Goal: Task Accomplishment & Management: Complete application form

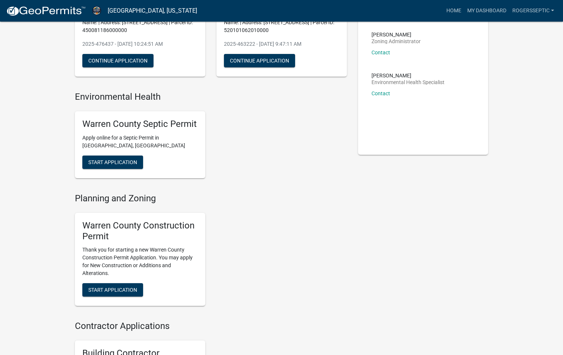
scroll to position [112, 0]
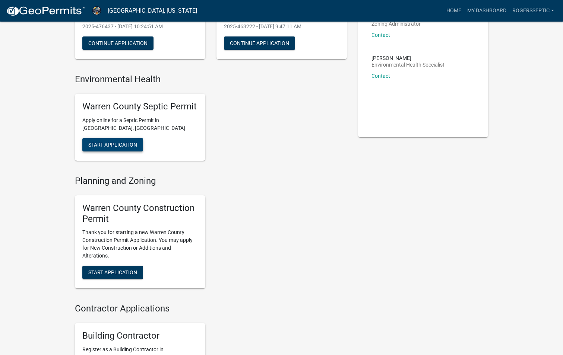
click at [115, 143] on span "Start Application" at bounding box center [112, 145] width 49 height 6
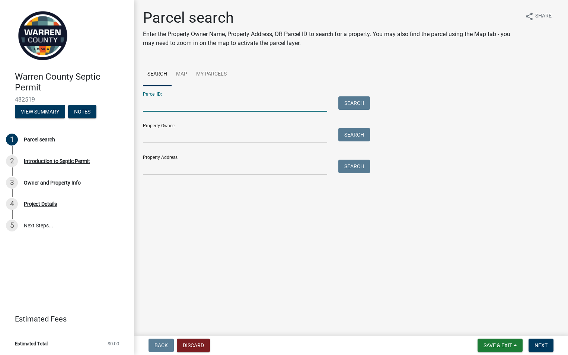
click at [150, 104] on input "Parcel ID:" at bounding box center [235, 103] width 184 height 15
type input "27000180223"
click at [342, 105] on button "Search" at bounding box center [354, 102] width 32 height 13
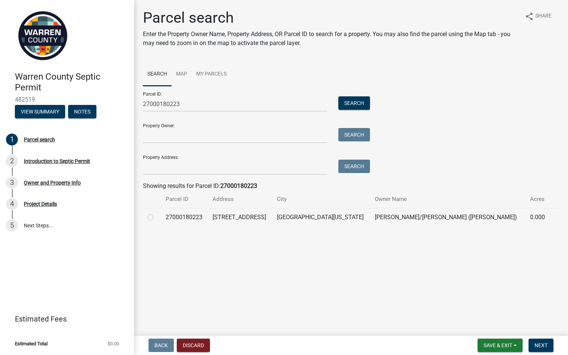
click at [156, 213] on label at bounding box center [156, 213] width 0 height 0
click at [156, 216] on input "radio" at bounding box center [158, 215] width 5 height 5
radio input "true"
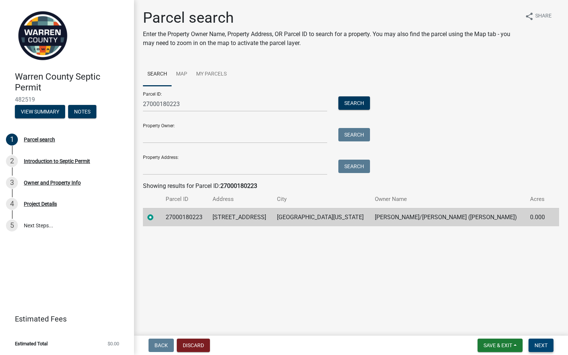
click at [540, 346] on span "Next" at bounding box center [541, 345] width 13 height 6
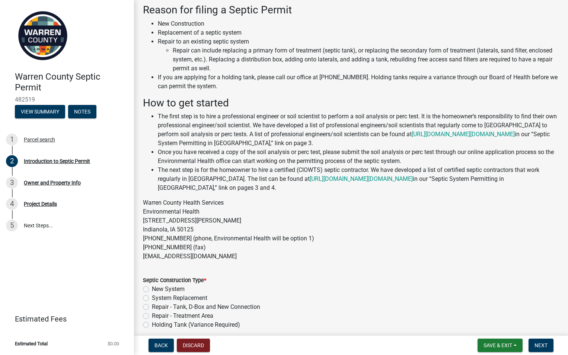
scroll to position [70, 0]
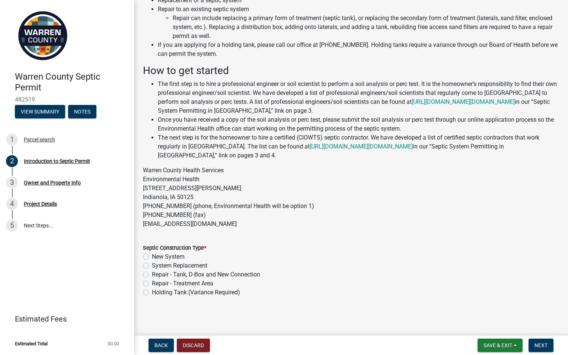
click at [152, 265] on label "System Replacement" at bounding box center [179, 265] width 55 height 9
click at [152, 265] on input "System Replacement" at bounding box center [154, 263] width 5 height 5
radio input "true"
click at [539, 343] on span "Next" at bounding box center [541, 345] width 13 height 6
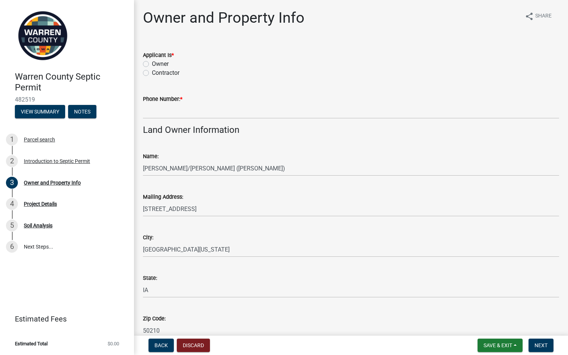
click at [152, 72] on label "Contractor" at bounding box center [166, 72] width 28 height 9
click at [152, 72] on input "Contractor" at bounding box center [154, 70] width 5 height 5
radio input "true"
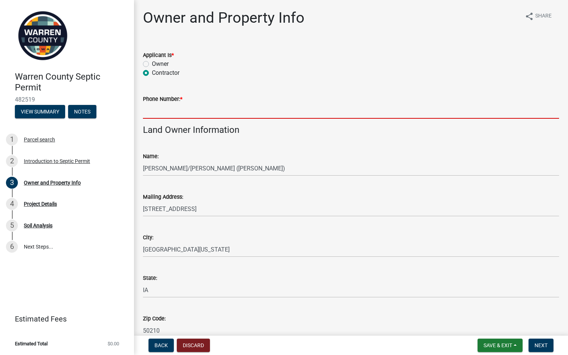
click at [155, 111] on input "Phone Number: *" at bounding box center [351, 110] width 416 height 15
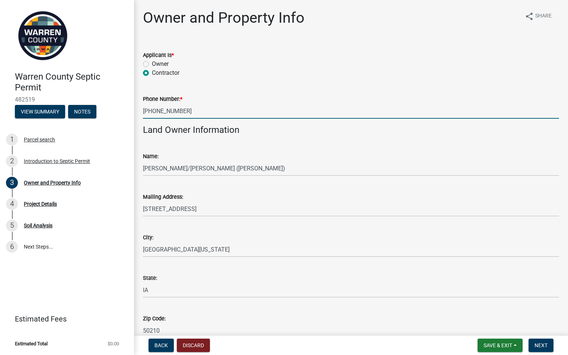
type input "[PHONE_NUMBER]"
click at [213, 146] on div "Name: [PERSON_NAME]/[PERSON_NAME] ([PERSON_NAME])" at bounding box center [351, 158] width 416 height 35
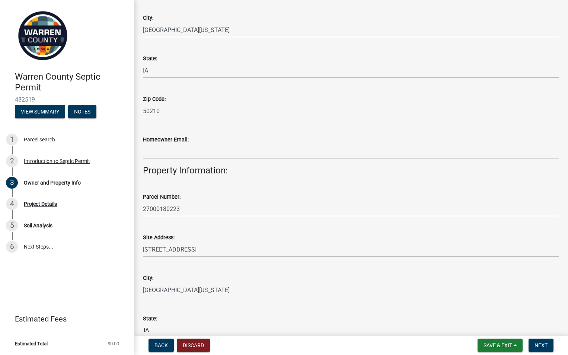
scroll to position [223, 0]
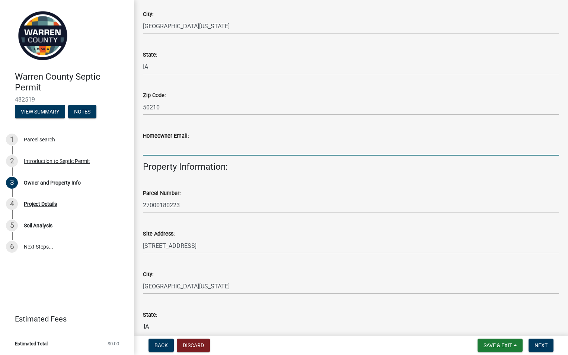
click at [152, 149] on input "Homeowner Email:" at bounding box center [351, 147] width 416 height 15
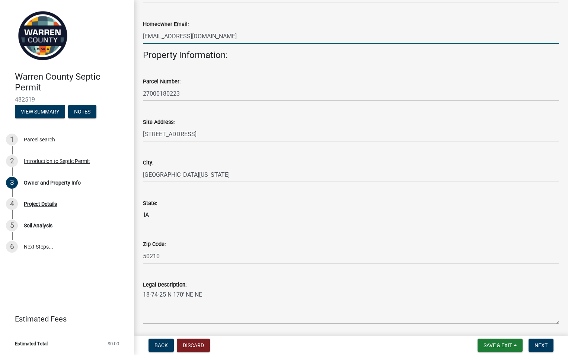
scroll to position [402, 0]
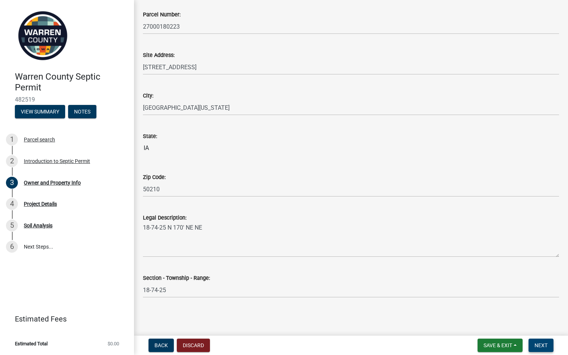
type input "[EMAIL_ADDRESS][DOMAIN_NAME]"
click at [541, 342] on span "Next" at bounding box center [541, 345] width 13 height 6
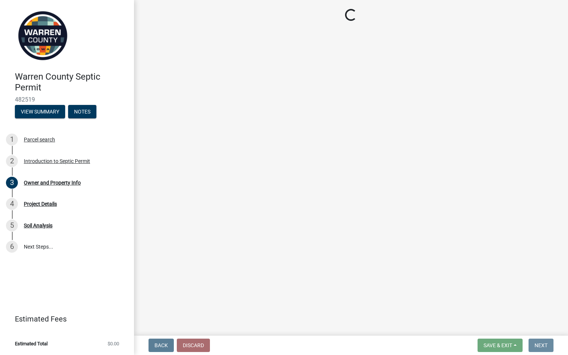
scroll to position [0, 0]
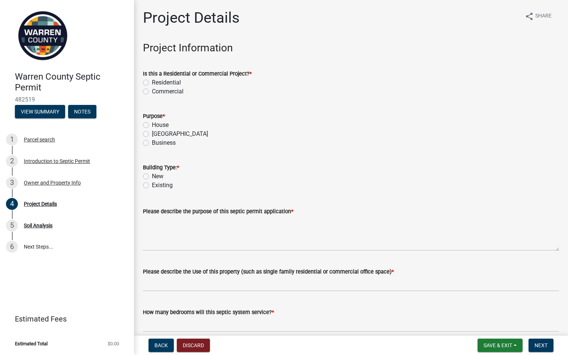
click at [152, 81] on label "Residential" at bounding box center [166, 82] width 29 height 9
click at [152, 81] on input "Residential" at bounding box center [154, 80] width 5 height 5
radio input "true"
click at [152, 123] on label "House" at bounding box center [160, 125] width 17 height 9
click at [152, 123] on input "House" at bounding box center [154, 123] width 5 height 5
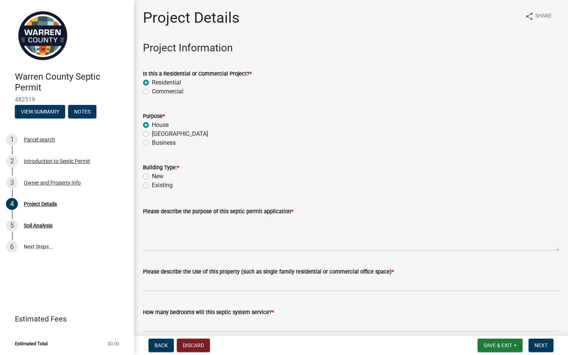
radio input "true"
click at [152, 186] on label "Existing" at bounding box center [162, 185] width 21 height 9
click at [152, 186] on input "Existing" at bounding box center [154, 183] width 5 height 5
radio input "true"
click at [149, 244] on textarea "Please describe the purpose of this septic permit application *" at bounding box center [351, 233] width 416 height 35
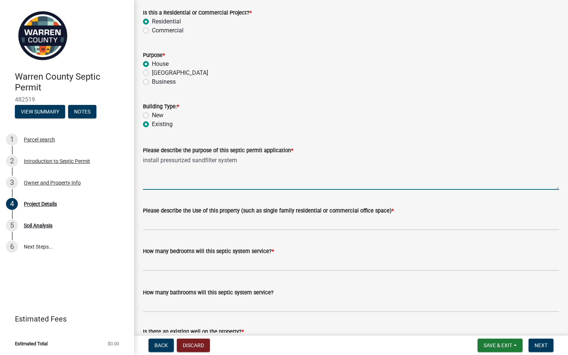
scroll to position [74, 0]
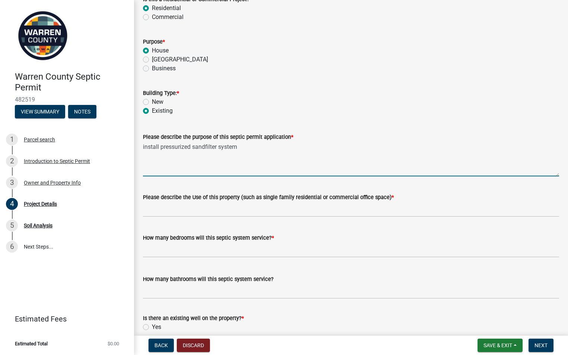
type textarea "install pressurized sandfilter system"
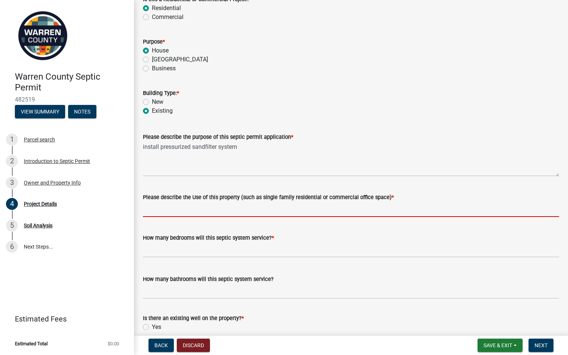
click at [157, 211] on input "Please describe the Use of this property (such as single family residential or …" at bounding box center [351, 209] width 416 height 15
type input "single family residential"
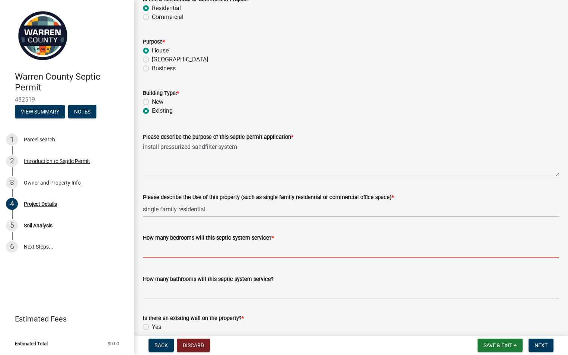
click at [150, 253] on input "text" at bounding box center [351, 249] width 416 height 15
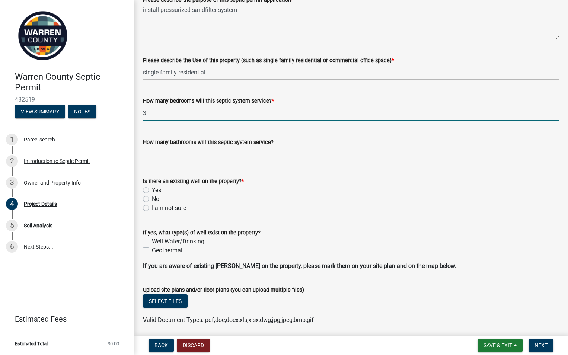
scroll to position [223, 0]
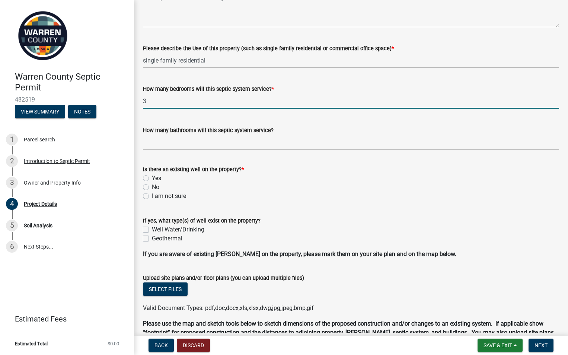
type input "3"
click at [152, 195] on label "I am not sure" at bounding box center [169, 196] width 34 height 9
click at [152, 195] on input "I am not sure" at bounding box center [154, 194] width 5 height 5
radio input "true"
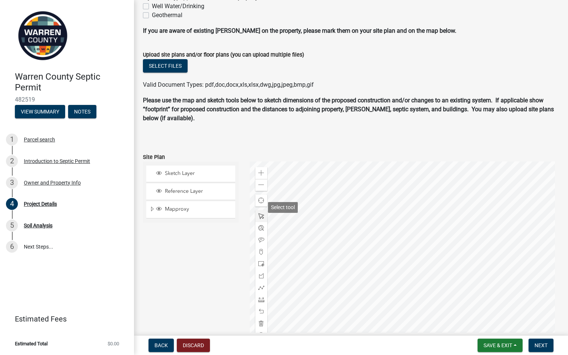
scroll to position [497, 0]
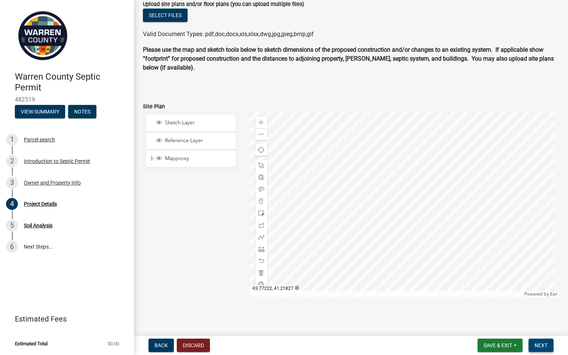
click at [536, 343] on span "Next" at bounding box center [541, 345] width 13 height 6
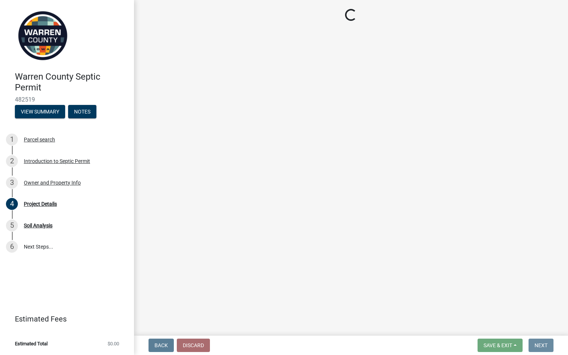
scroll to position [0, 0]
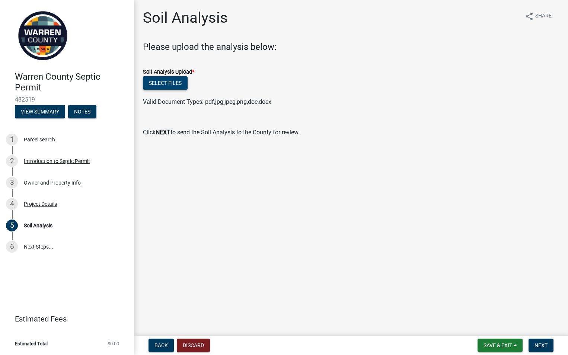
click at [150, 82] on button "Select files" at bounding box center [165, 82] width 45 height 13
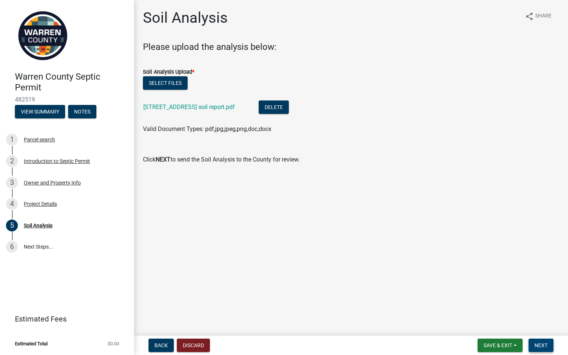
click at [541, 346] on span "Next" at bounding box center [541, 345] width 13 height 6
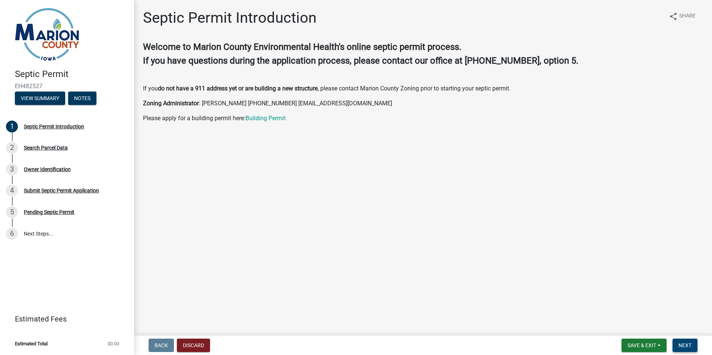
click at [684, 344] on span "Next" at bounding box center [684, 345] width 13 height 6
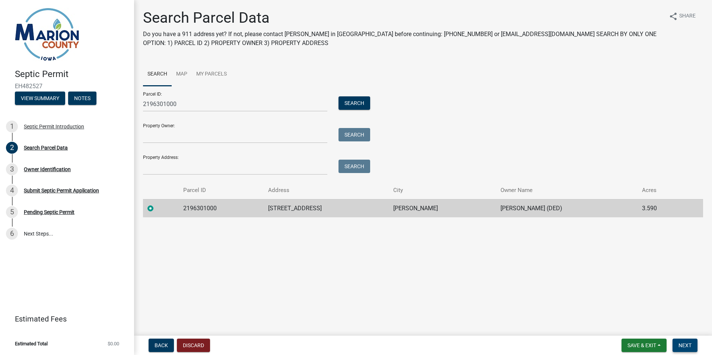
click at [683, 345] on span "Next" at bounding box center [684, 345] width 13 height 6
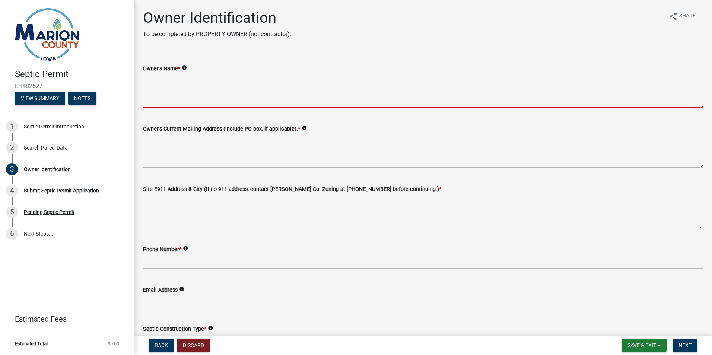
click at [161, 101] on textarea "Owner's Name *" at bounding box center [423, 90] width 560 height 35
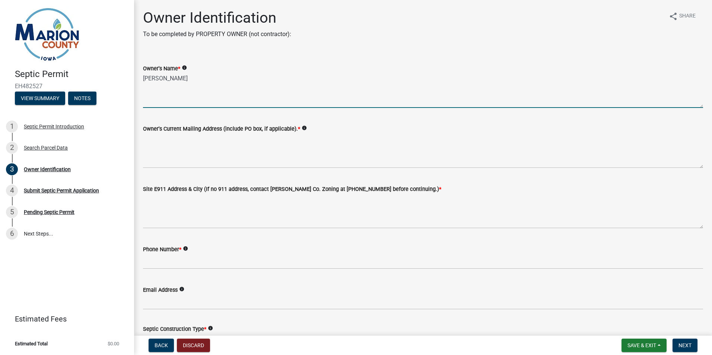
type textarea "Kirk Hintze"
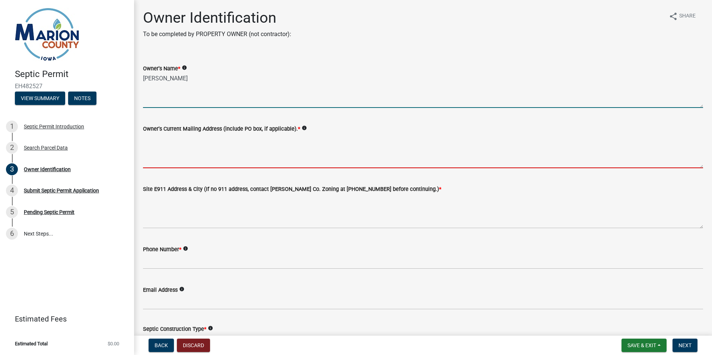
click at [149, 166] on textarea "Owner's Current Mailing Address (include PO box, if applicable). *" at bounding box center [423, 150] width 560 height 35
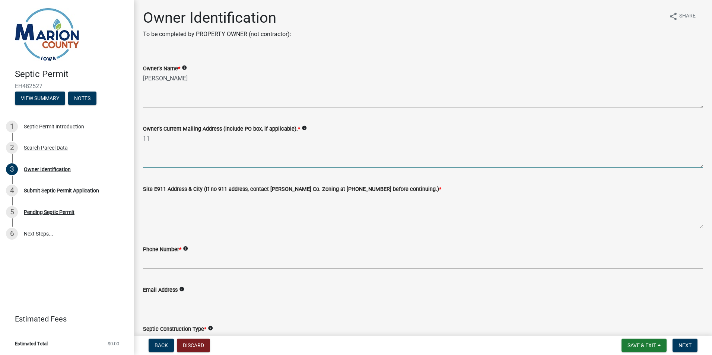
type textarea "1"
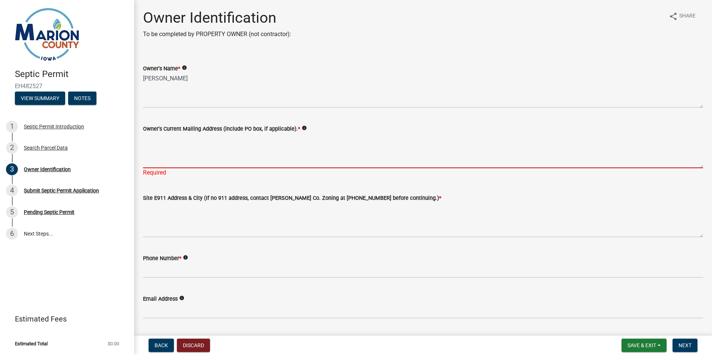
click at [150, 162] on textarea "Owner's Current Mailing Address (include PO box, if applicable). *" at bounding box center [423, 150] width 560 height 35
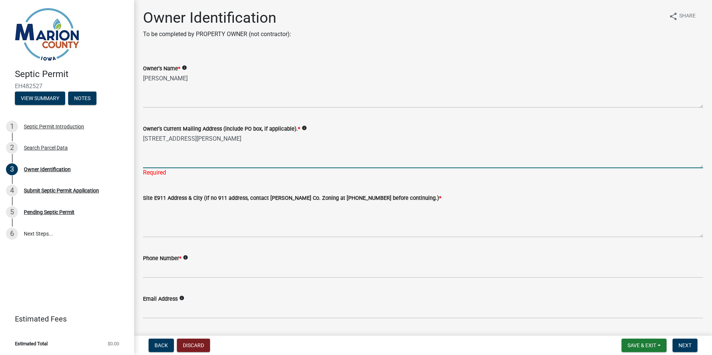
type textarea "10975 SE Dr., Runnells, IA 50327"
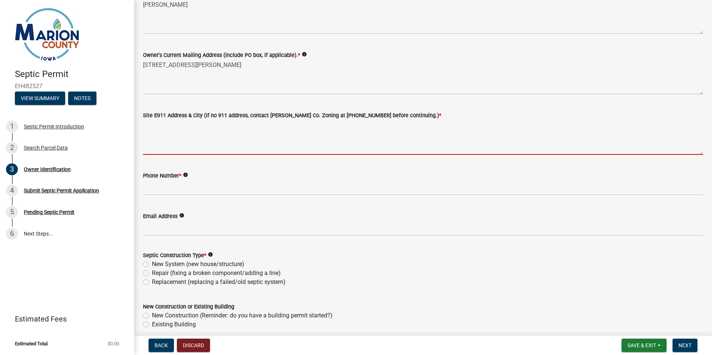
scroll to position [74, 0]
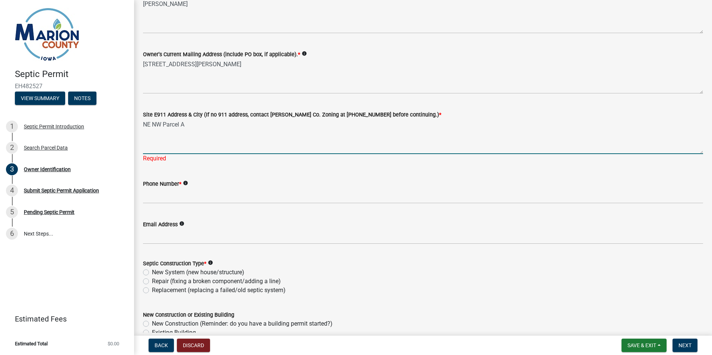
type textarea "NE NW Parcel A"
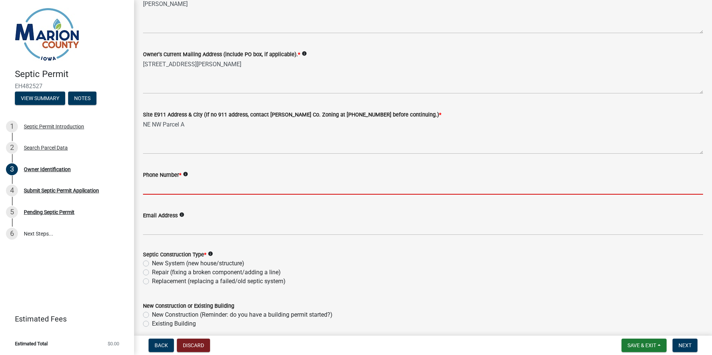
click at [151, 199] on wm-data-entity-input "Phone Number * info" at bounding box center [423, 180] width 560 height 41
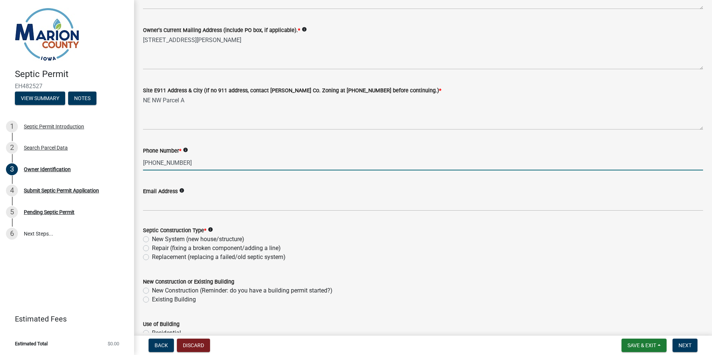
scroll to position [112, 0]
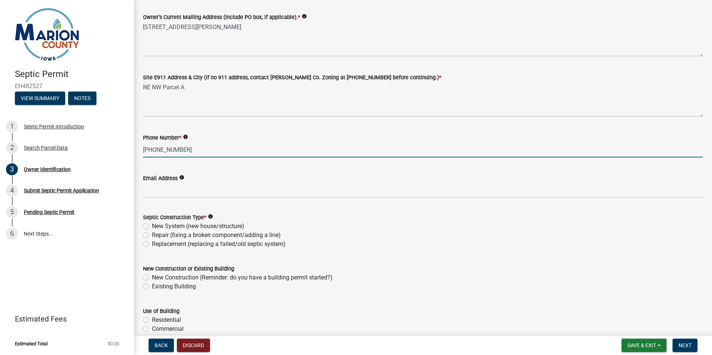
type input "15-552-0064"
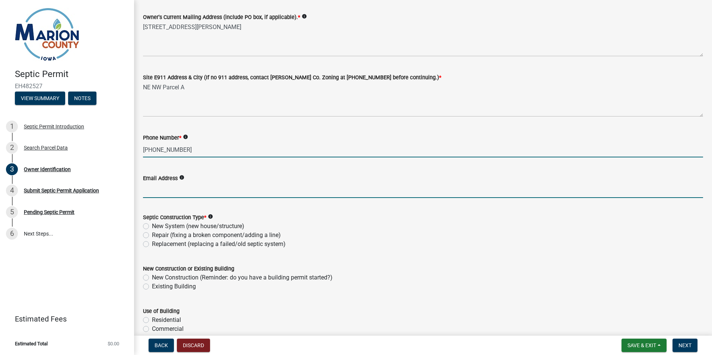
click at [154, 190] on form "Email Address info" at bounding box center [423, 186] width 560 height 24
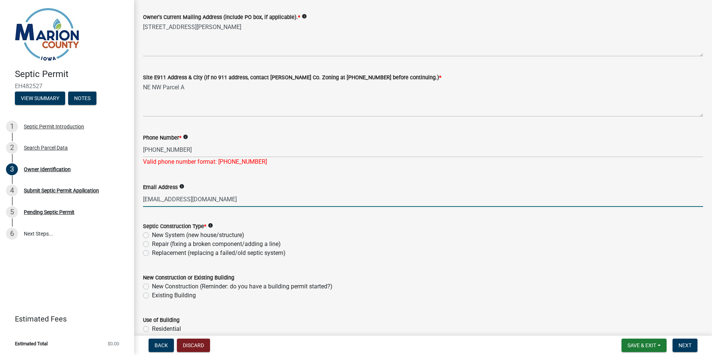
type input "krkhinze@gmail.com"
click at [152, 253] on label "Replacement (replacing a failed/old septic system)" at bounding box center [219, 253] width 134 height 9
click at [152, 253] on input "Replacement (replacing a failed/old septic system)" at bounding box center [154, 251] width 5 height 5
radio input "true"
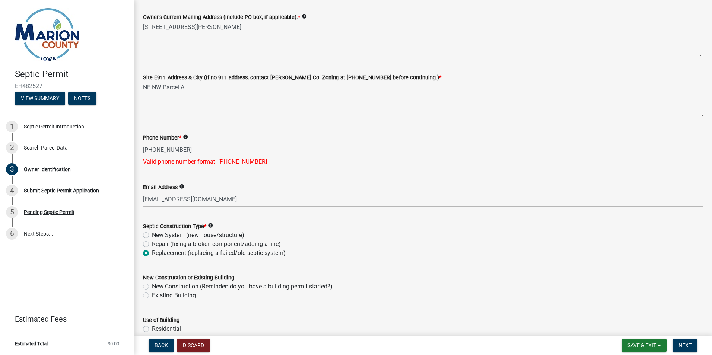
click at [143, 232] on div "New System (new house/structure)" at bounding box center [423, 235] width 560 height 9
click at [152, 235] on label "New System (new house/structure)" at bounding box center [198, 235] width 92 height 9
click at [152, 235] on input "New System (new house/structure)" at bounding box center [154, 233] width 5 height 5
radio input "true"
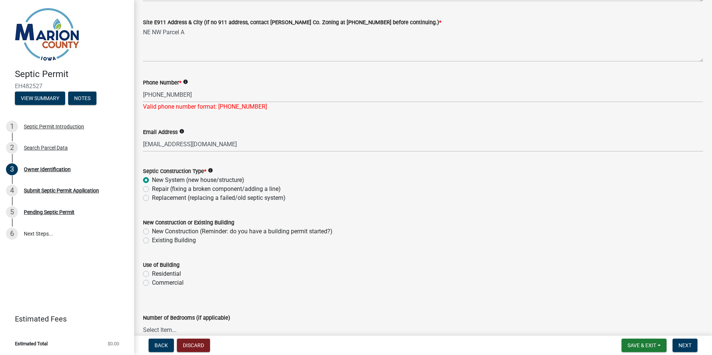
scroll to position [186, 0]
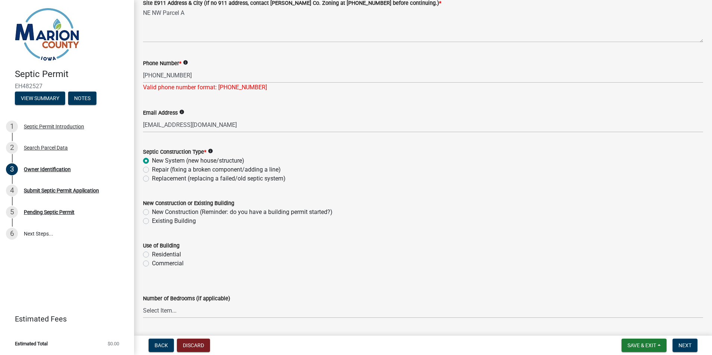
click at [152, 213] on label "New Construction (Reminder: do you have a building permit started?)" at bounding box center [242, 212] width 181 height 9
click at [152, 213] on input "New Construction (Reminder: do you have a building permit started?)" at bounding box center [154, 210] width 5 height 5
radio input "true"
click at [152, 254] on label "Residential" at bounding box center [166, 254] width 29 height 9
click at [152, 254] on input "Residential" at bounding box center [154, 252] width 5 height 5
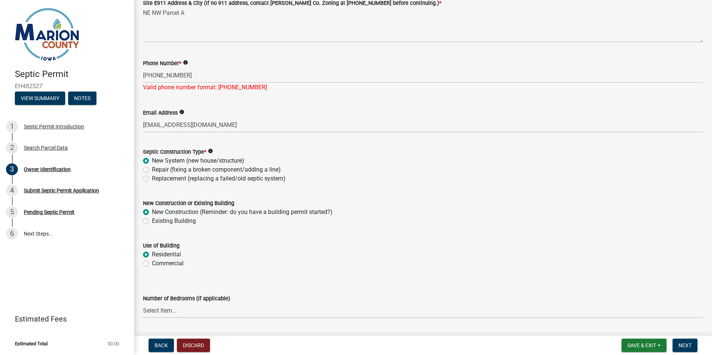
radio input "true"
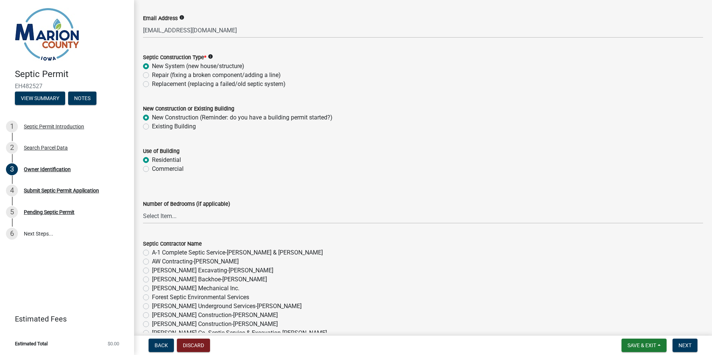
scroll to position [298, 0]
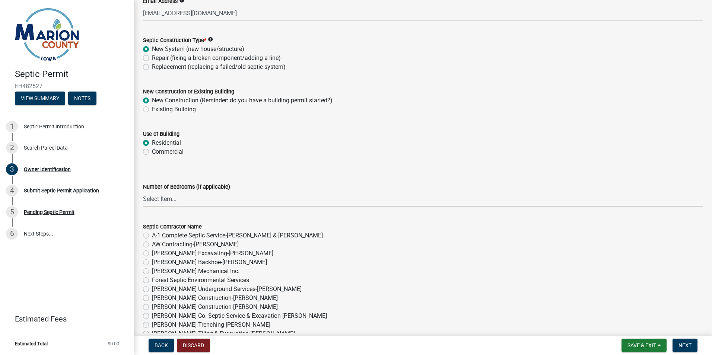
click at [148, 199] on select "Select Item... 1 2 3 4 5 6" at bounding box center [423, 198] width 560 height 15
click at [143, 191] on select "Select Item... 1 2 3 4 5 6" at bounding box center [423, 198] width 560 height 15
select select "4150132d-5755-4fb2-b93c-bc4ede61acab"
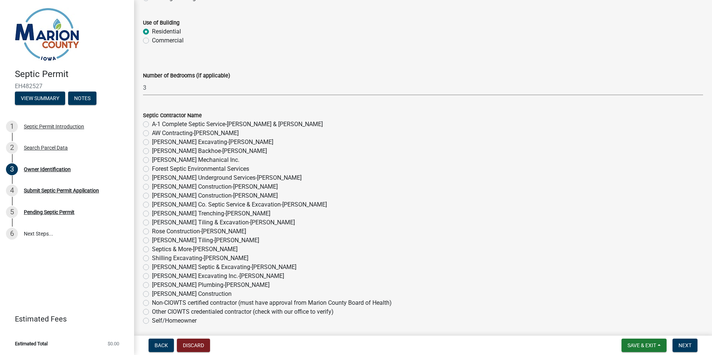
scroll to position [409, 0]
click at [152, 311] on label "Other CIOWTS credentialed contractor (check with our office to verify)" at bounding box center [243, 311] width 182 height 9
click at [152, 311] on input "Other CIOWTS credentialed contractor (check with our office to verify)" at bounding box center [154, 309] width 5 height 5
radio input "true"
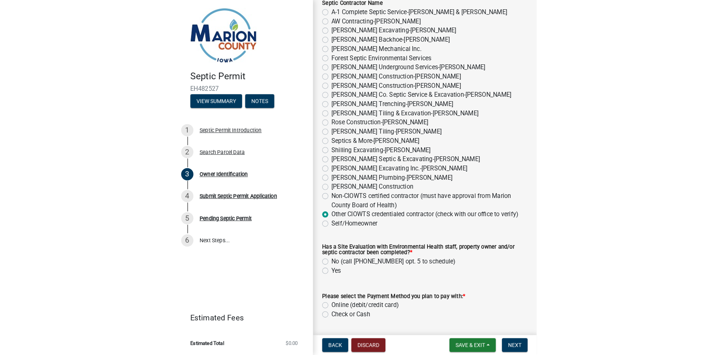
scroll to position [521, 0]
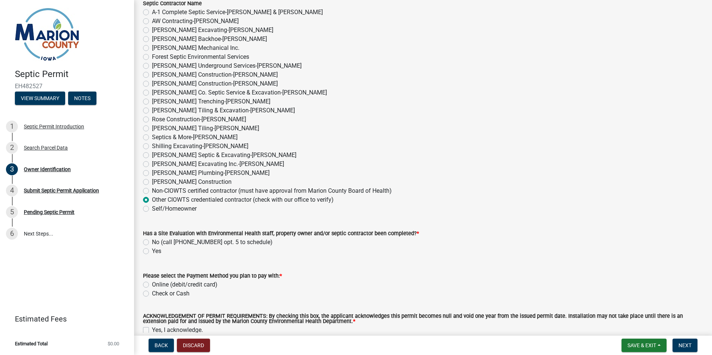
click at [152, 250] on label "Yes" at bounding box center [156, 251] width 9 height 9
click at [152, 250] on input "Yes" at bounding box center [154, 249] width 5 height 5
radio input "true"
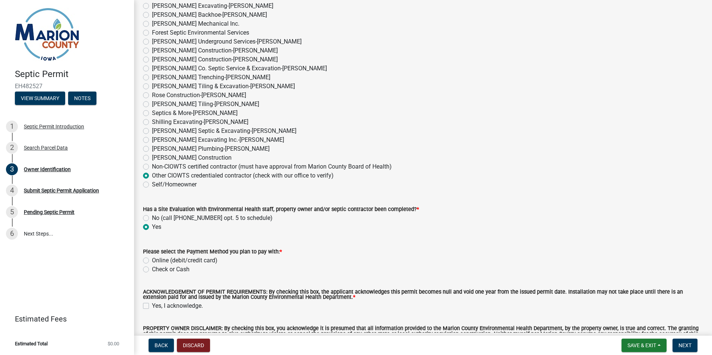
scroll to position [558, 0]
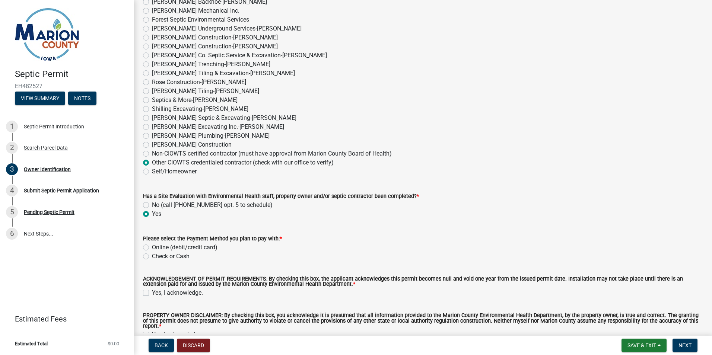
click at [152, 246] on label "Online (debit/credit card)" at bounding box center [185, 247] width 66 height 9
click at [152, 246] on input "Online (debit/credit card)" at bounding box center [154, 245] width 5 height 5
radio input "true"
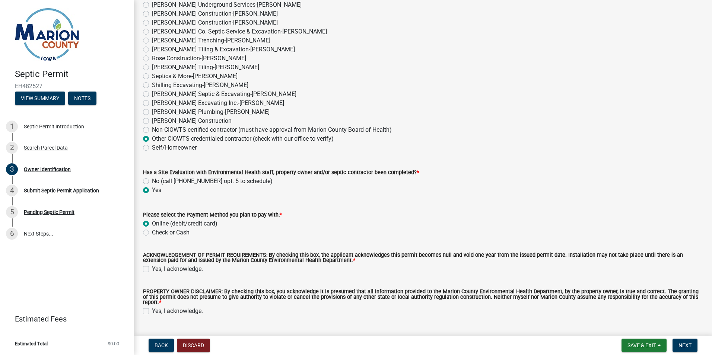
scroll to position [596, 0]
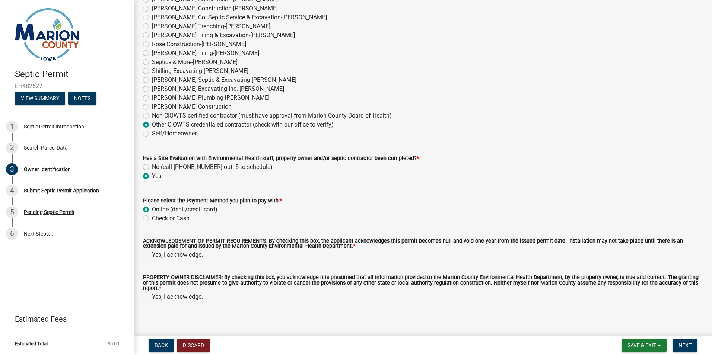
click at [152, 256] on label "Yes, I acknowledge." at bounding box center [177, 255] width 51 height 9
click at [152, 255] on input "Yes, I acknowledge." at bounding box center [154, 253] width 5 height 5
checkbox input "true"
click at [152, 293] on label "Yes, I acknowledge." at bounding box center [177, 297] width 51 height 9
click at [152, 293] on input "Yes, I acknowledge." at bounding box center [154, 295] width 5 height 5
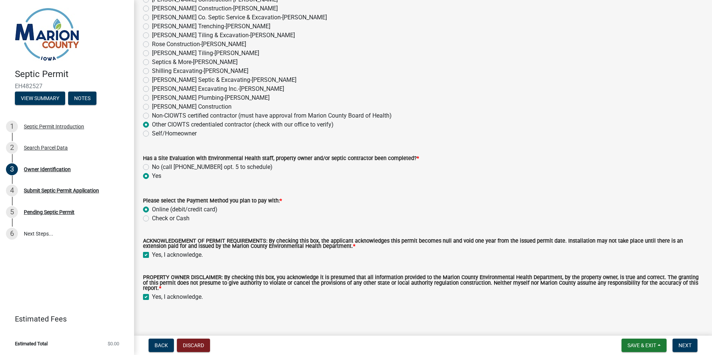
checkbox input "true"
click at [681, 345] on span "Next" at bounding box center [684, 345] width 13 height 6
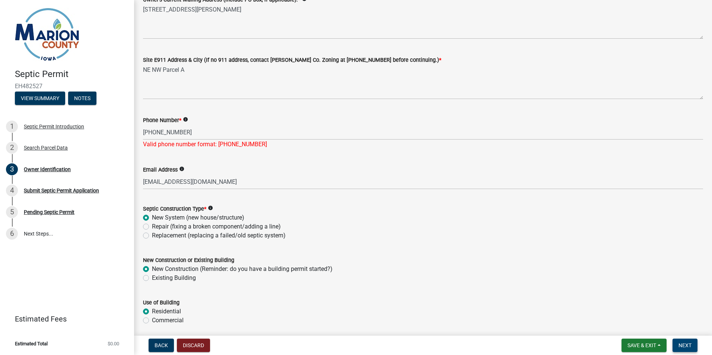
scroll to position [112, 0]
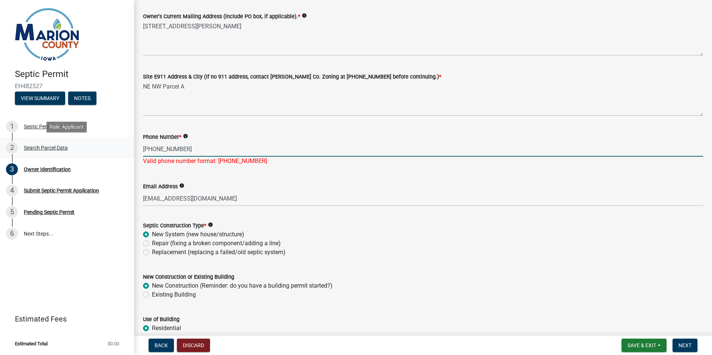
drag, startPoint x: 179, startPoint y: 148, endPoint x: 132, endPoint y: 147, distance: 47.3
click at [132, 147] on div "Septic Permit EH482527 View Summary Notes 1 Septic Permit Introduction 2 Search…" at bounding box center [356, 177] width 712 height 355
type input "515-552-0064"
click at [679, 344] on span "Next" at bounding box center [684, 345] width 13 height 6
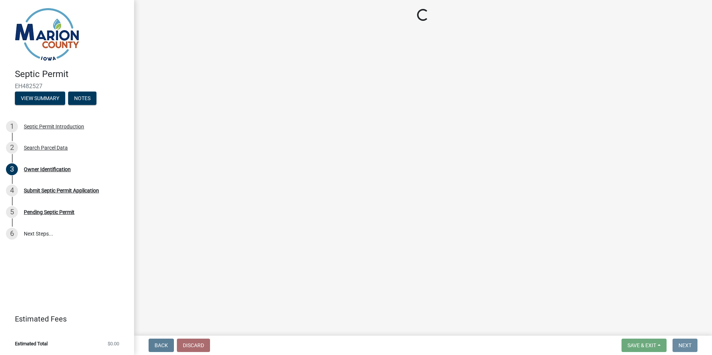
scroll to position [0, 0]
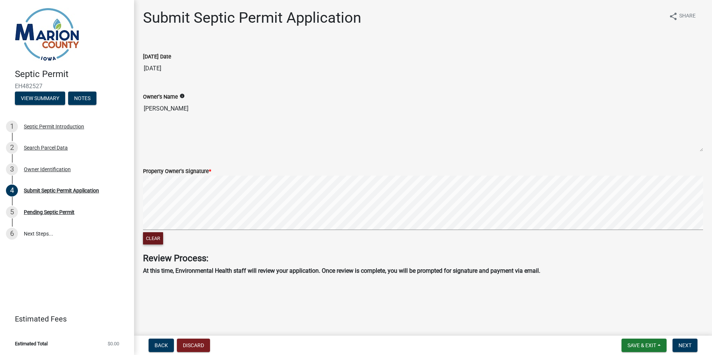
click at [153, 237] on button "Clear" at bounding box center [153, 238] width 20 height 12
click at [689, 342] on span "Next" at bounding box center [684, 345] width 13 height 6
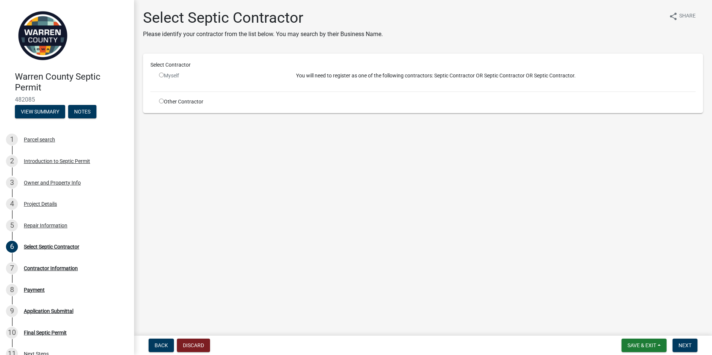
click at [161, 74] on input "radio" at bounding box center [161, 75] width 5 height 5
radio input "false"
click at [161, 101] on input "radio" at bounding box center [161, 101] width 5 height 5
radio input "true"
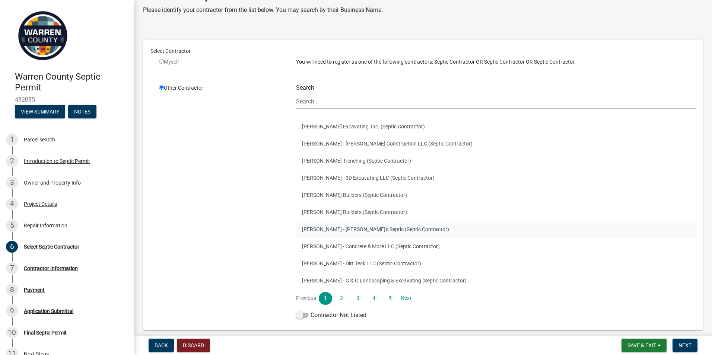
scroll to position [37, 0]
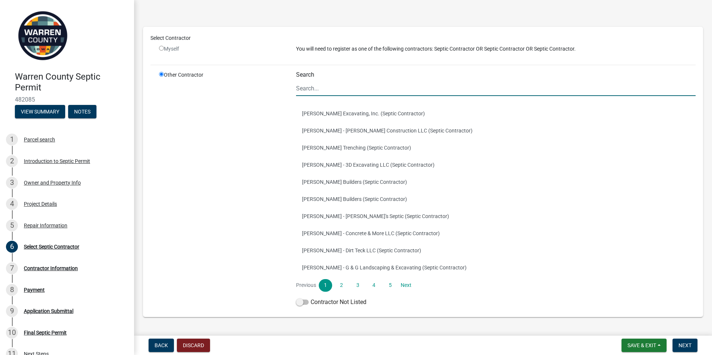
click at [302, 88] on input "Search" at bounding box center [495, 88] width 399 height 15
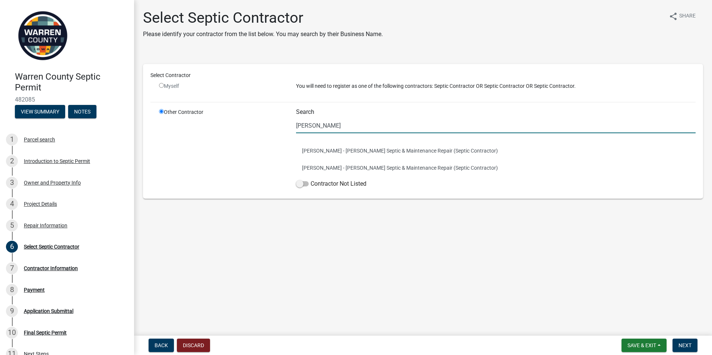
scroll to position [0, 0]
type input "rogers"
click at [320, 168] on button "Rick Rogers - Rogers Septic & Maintenance Repair (Septic Contractor)" at bounding box center [495, 167] width 399 height 17
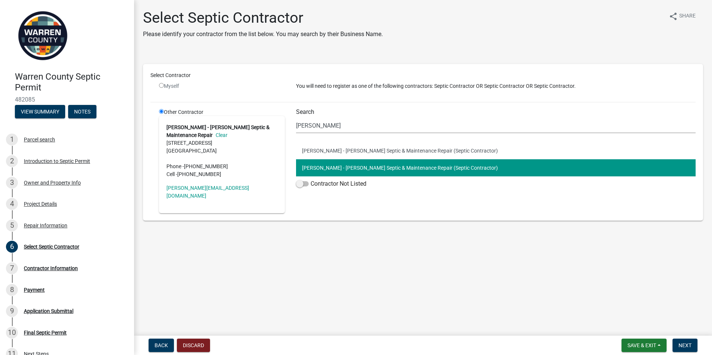
click at [355, 165] on button "Rick Rogers - Rogers Septic & Maintenance Repair (Septic Contractor)" at bounding box center [495, 167] width 399 height 17
click at [683, 343] on span "Next" at bounding box center [684, 345] width 13 height 6
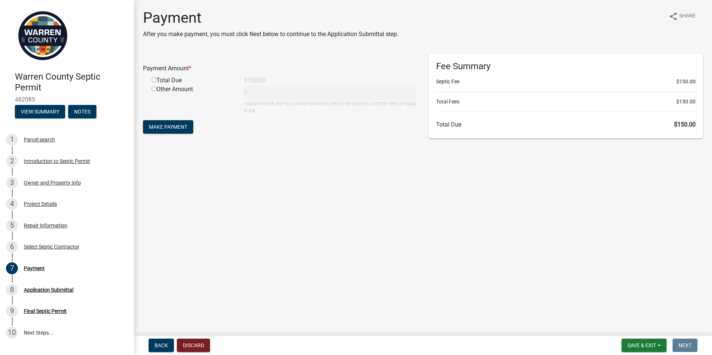
click at [154, 80] on input "radio" at bounding box center [154, 79] width 5 height 5
radio input "true"
type input "150"
click at [179, 130] on button "Make Payment" at bounding box center [168, 126] width 50 height 13
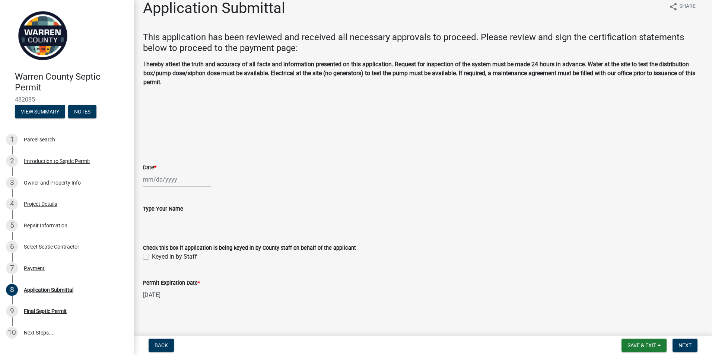
scroll to position [15, 0]
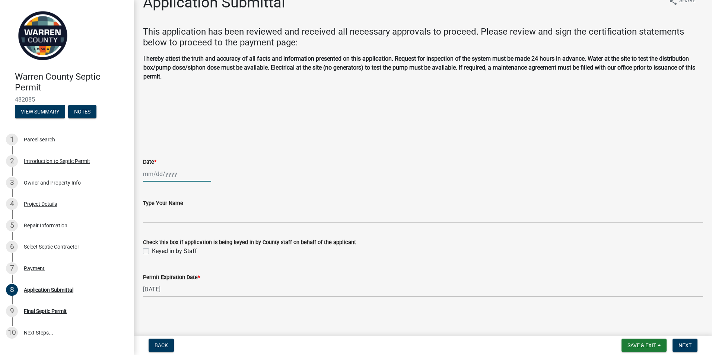
click at [150, 174] on div at bounding box center [177, 173] width 68 height 15
select select "9"
select select "2025"
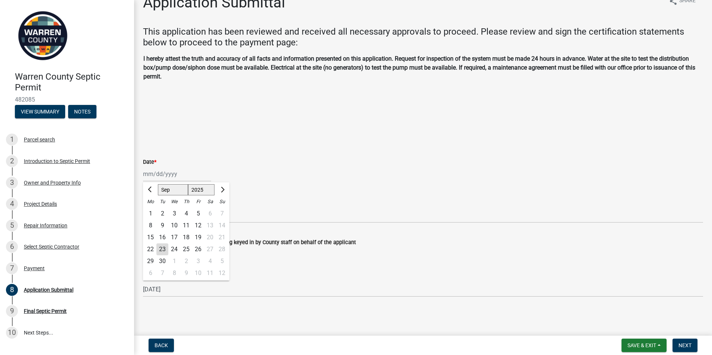
click at [163, 246] on div "23" at bounding box center [162, 249] width 12 height 12
type input "[DATE]"
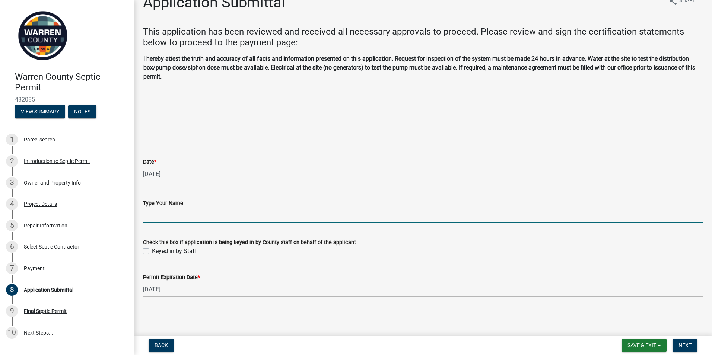
click at [154, 214] on input "Type Your Name" at bounding box center [423, 215] width 560 height 15
type input "Rick Rogers"
click at [684, 342] on button "Next" at bounding box center [684, 345] width 25 height 13
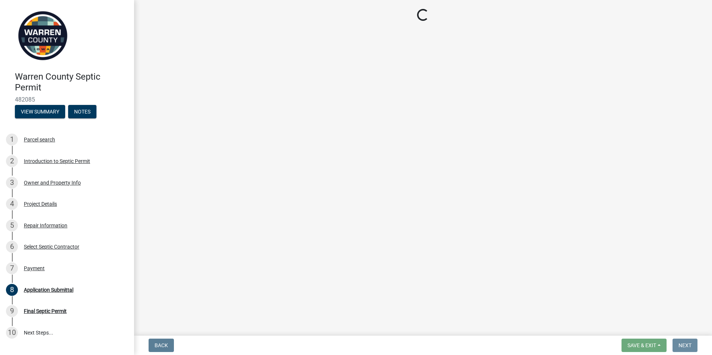
scroll to position [0, 0]
